Goal: Task Accomplishment & Management: Complete application form

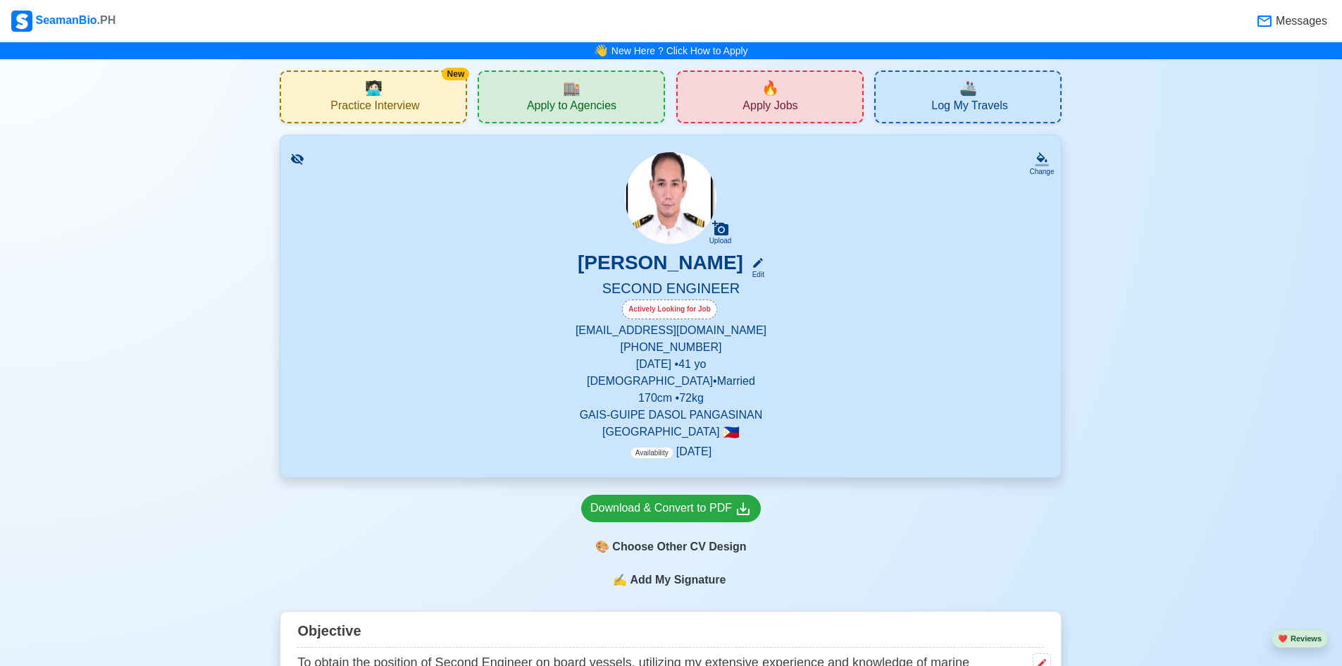
click at [714, 91] on div "🔥 Apply Jobs" at bounding box center [769, 96] width 187 height 53
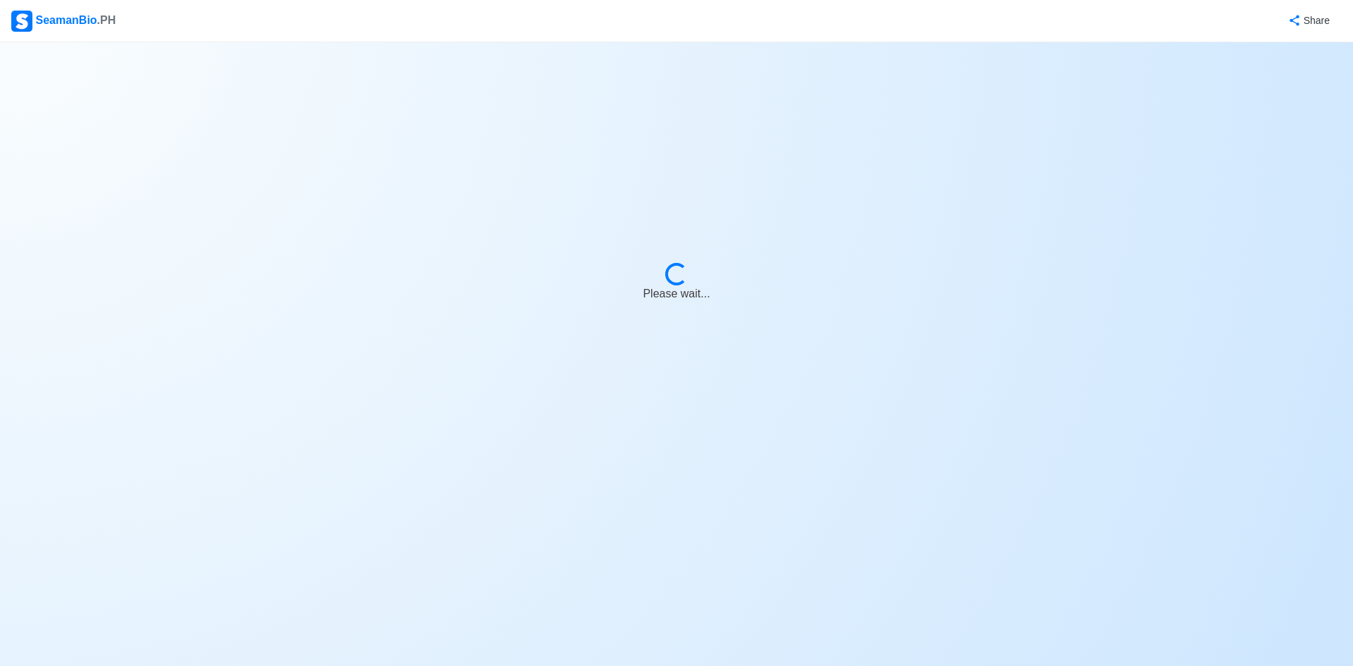
select select "2nd Engineer"
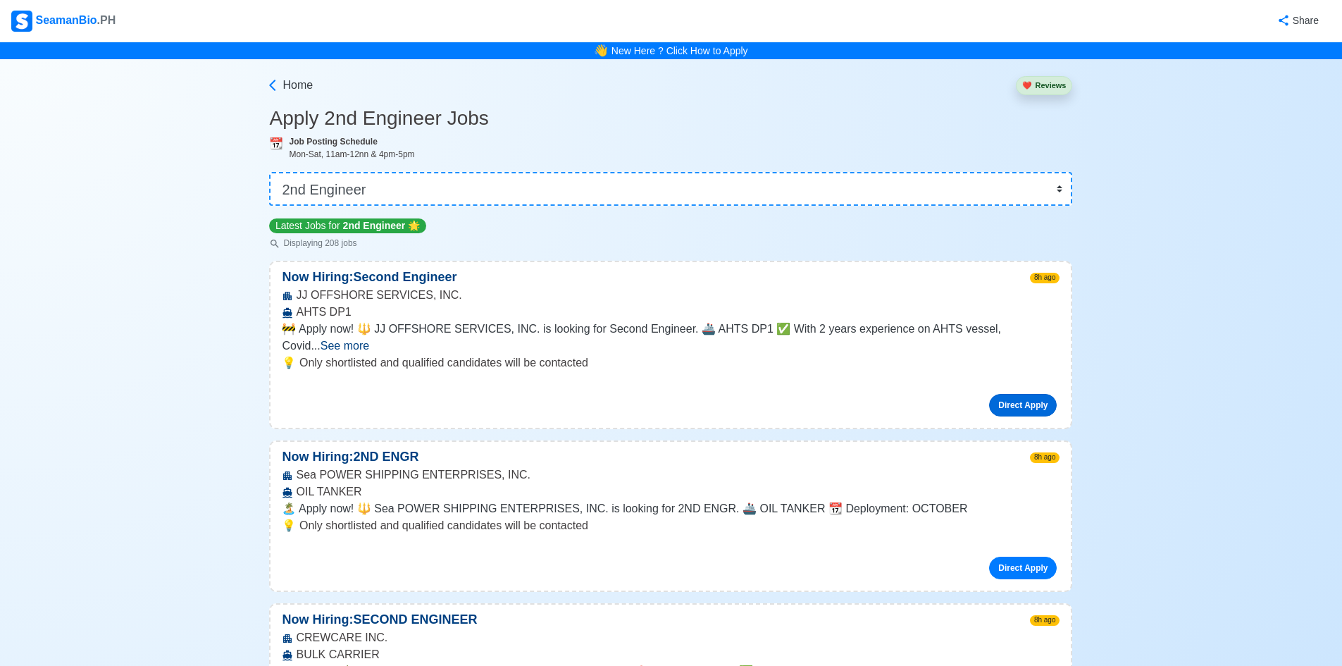
click at [1036, 394] on link "Direct Apply" at bounding box center [1023, 405] width 68 height 23
click at [1054, 85] on button "❤️ Reviews" at bounding box center [1044, 85] width 56 height 19
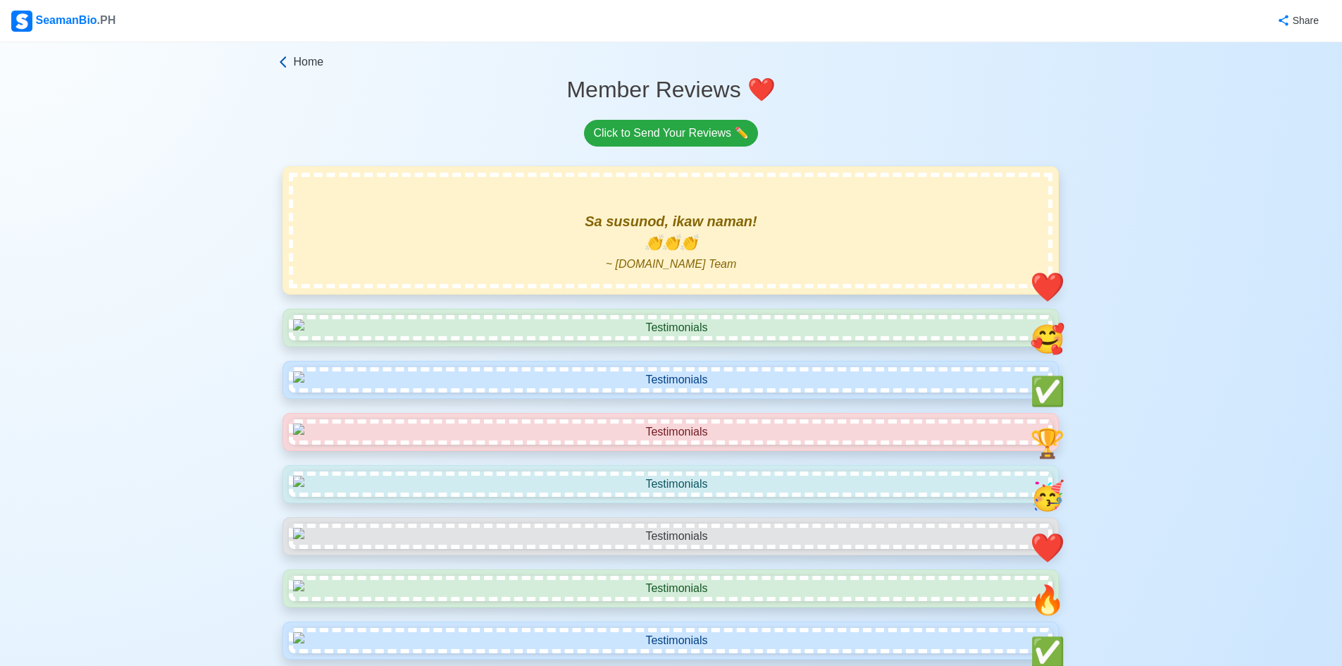
click at [302, 61] on span "Home" at bounding box center [308, 62] width 30 height 17
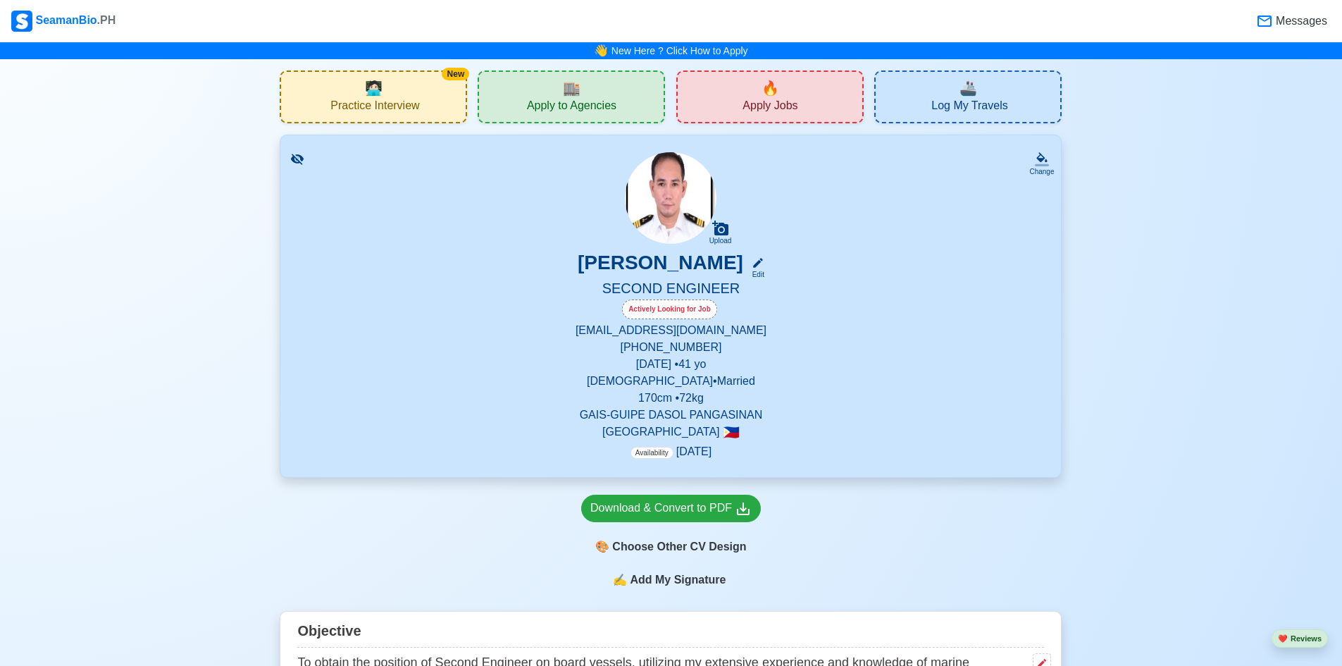
click at [60, 14] on div "SeamanBio .PH" at bounding box center [63, 21] width 104 height 21
click at [540, 99] on span "Apply to Agencies" at bounding box center [571, 108] width 89 height 18
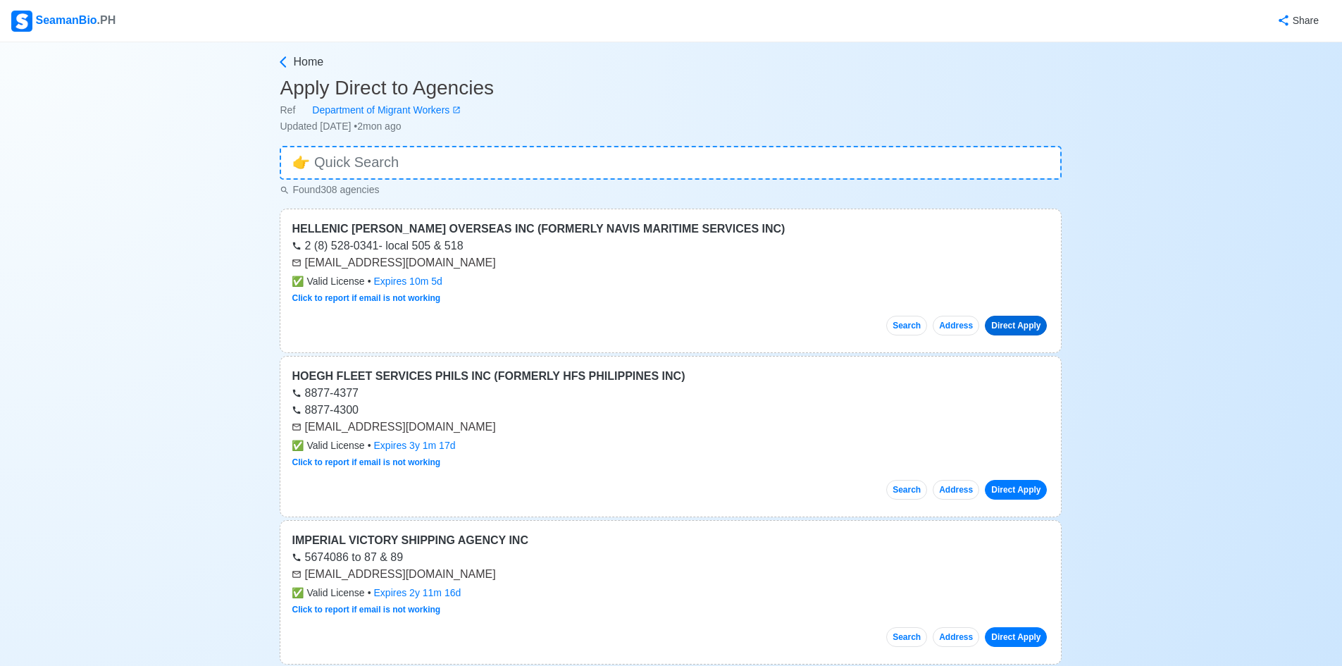
click at [1018, 328] on link "Direct Apply" at bounding box center [1016, 326] width 62 height 20
drag, startPoint x: 1016, startPoint y: 318, endPoint x: 955, endPoint y: 344, distance: 66.3
click at [955, 344] on div "HELLENIC [PERSON_NAME] OVERSEAS INC (FORMERLY NAVIS MARITIME SERVICES INC) 2 (8…" at bounding box center [671, 281] width 782 height 144
click at [969, 325] on button "Address" at bounding box center [956, 326] width 46 height 20
click at [291, 59] on link "Home" at bounding box center [669, 62] width 786 height 17
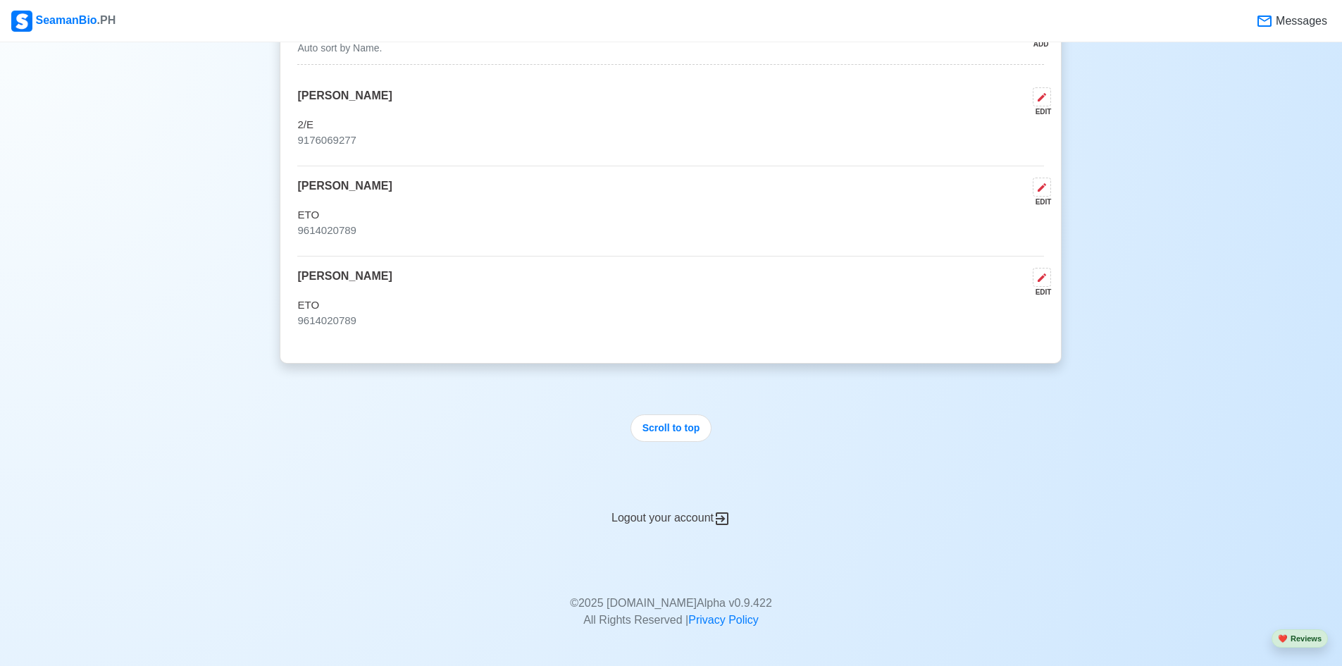
scroll to position [4506, 0]
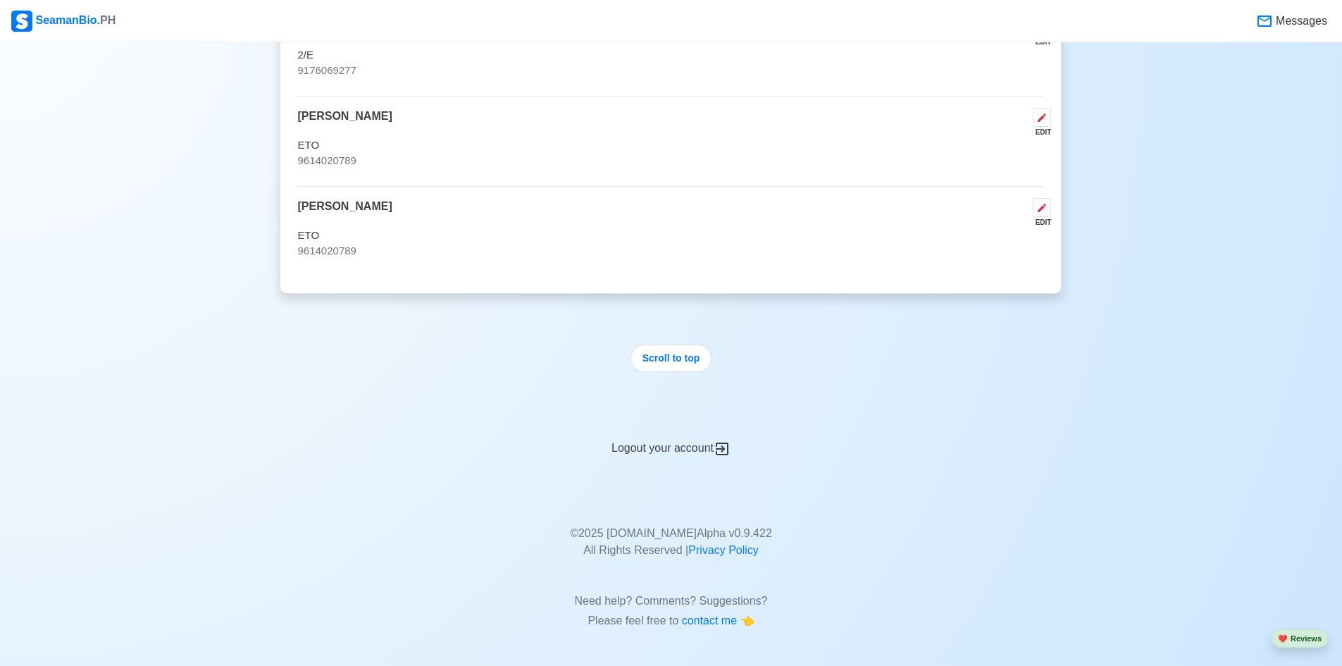
click at [681, 447] on div "Logout your account" at bounding box center [671, 440] width 782 height 35
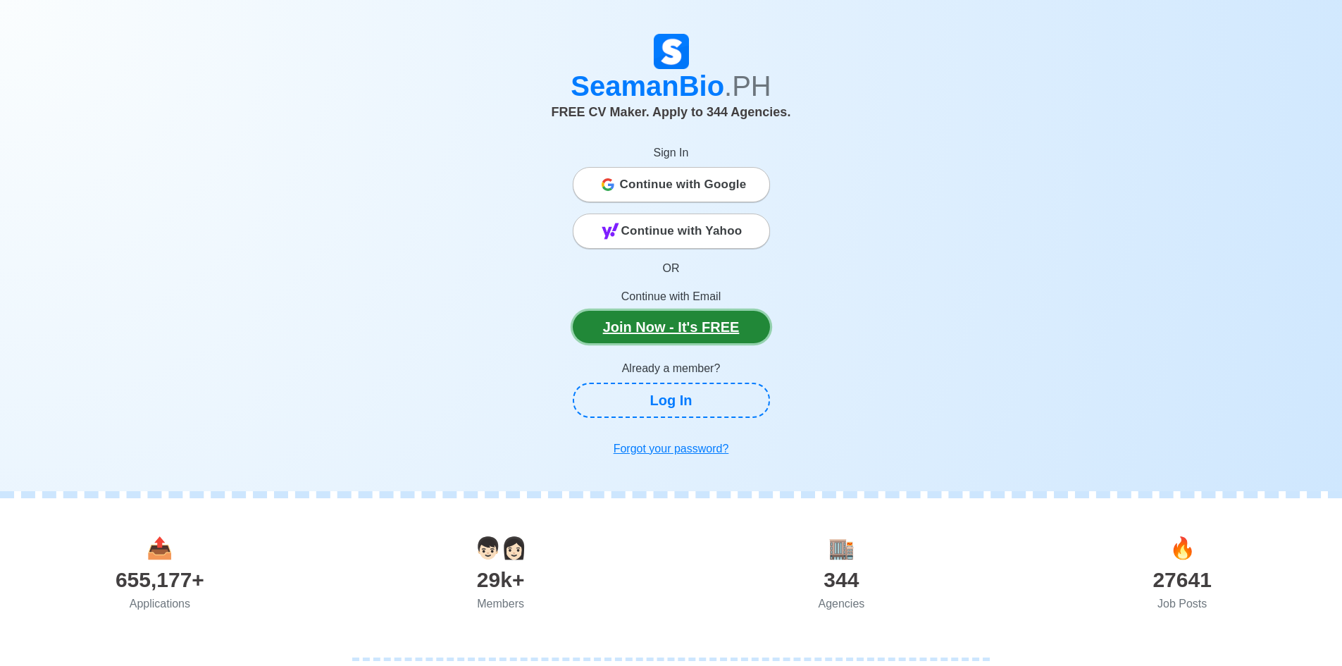
click at [622, 323] on link "Join Now - It's FREE" at bounding box center [671, 327] width 197 height 32
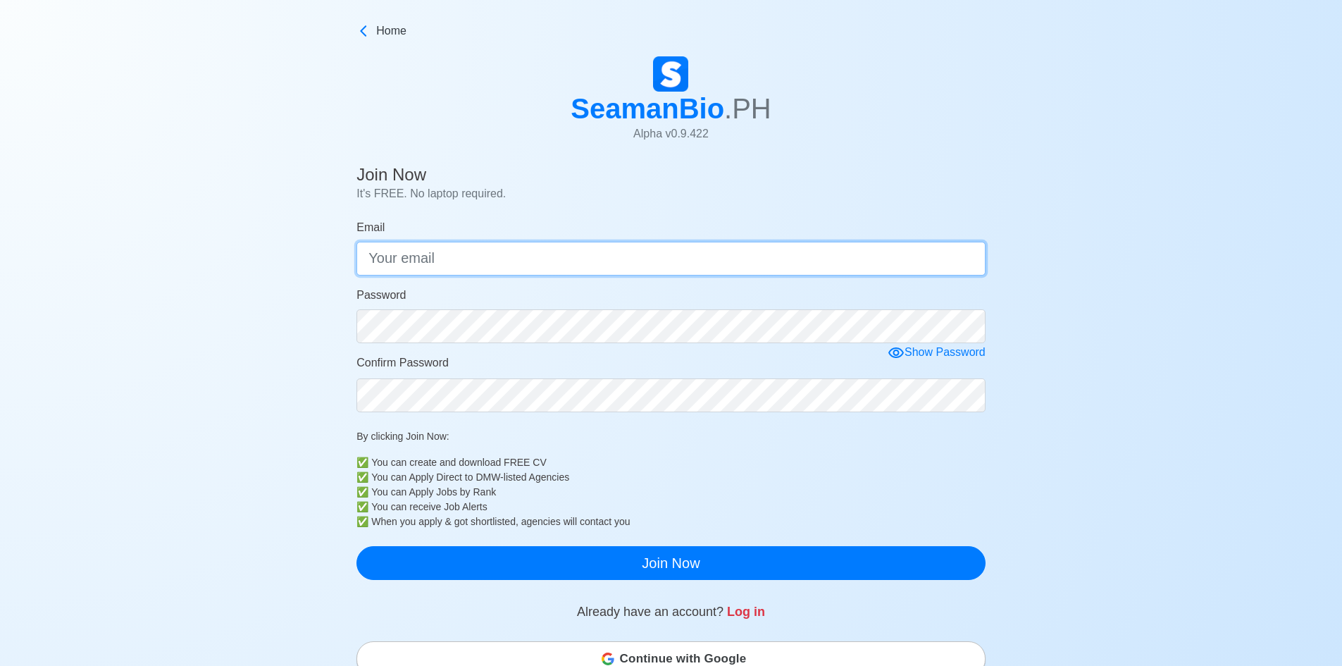
click at [542, 263] on input "Email" at bounding box center [670, 259] width 629 height 34
type input "[EMAIL_ADDRESS][DOMAIN_NAME]"
